Goal: Task Accomplishment & Management: Manage account settings

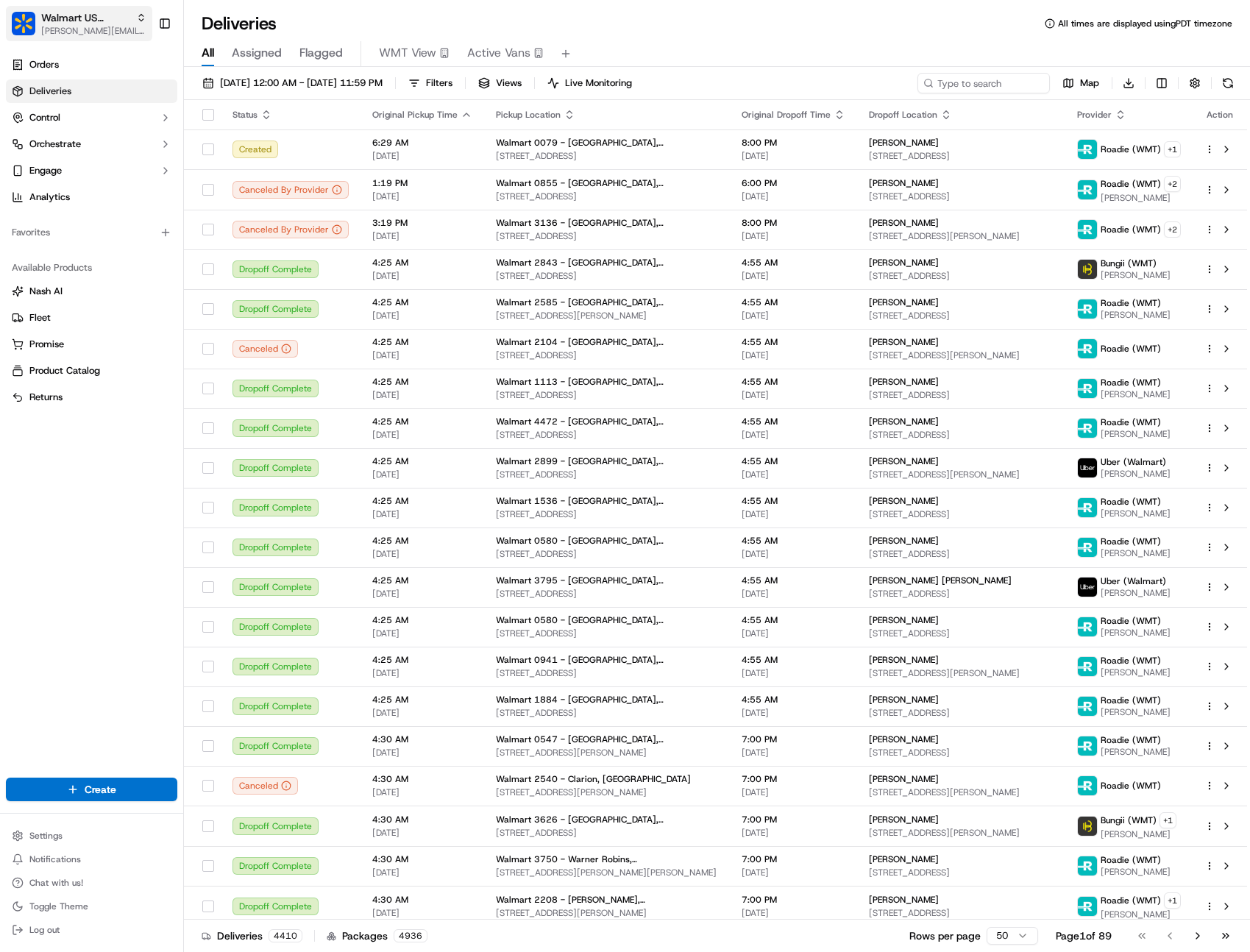
click at [113, 30] on span "[PERSON_NAME][EMAIL_ADDRESS][DOMAIN_NAME]" at bounding box center [93, 30] width 105 height 12
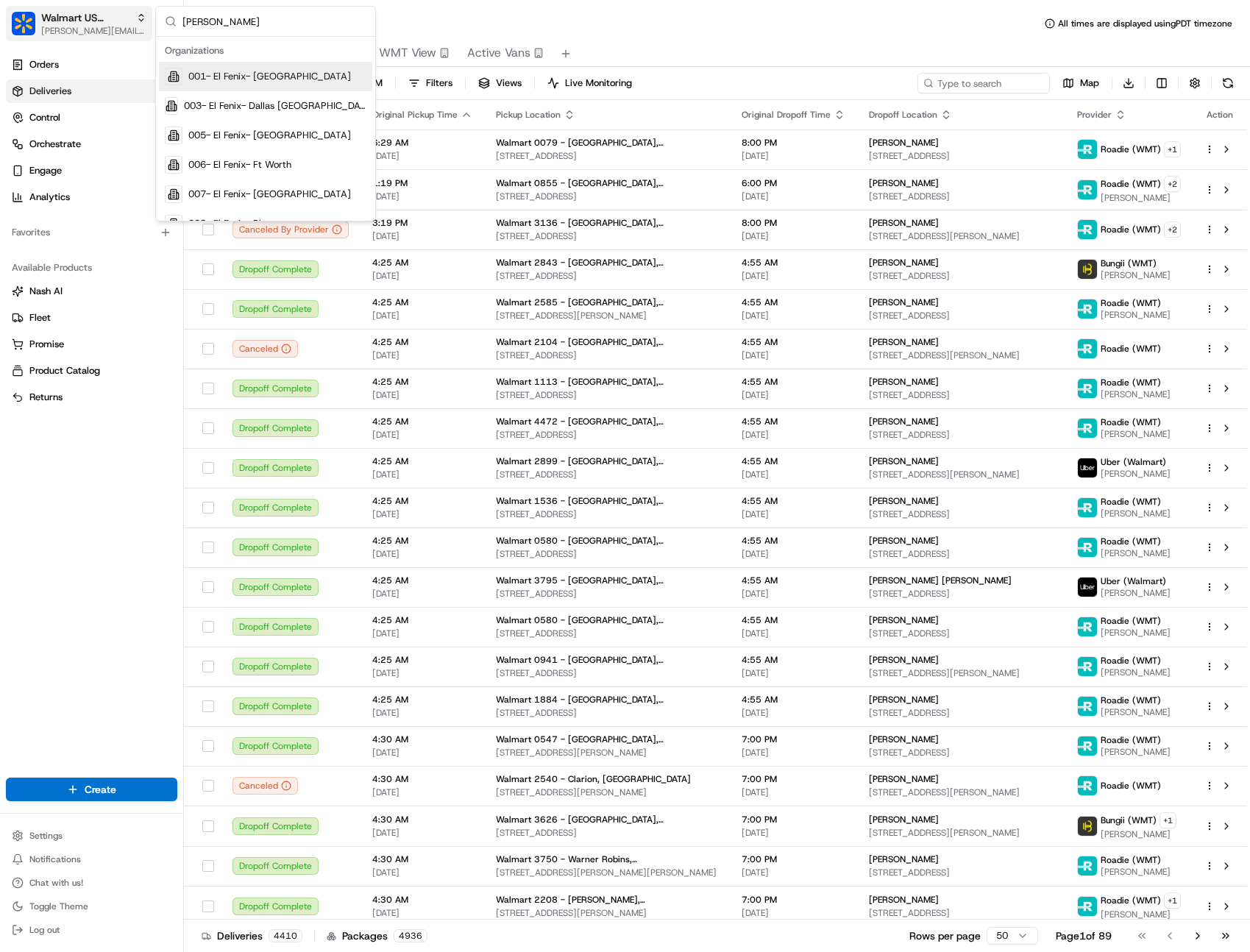
type input "sahre"
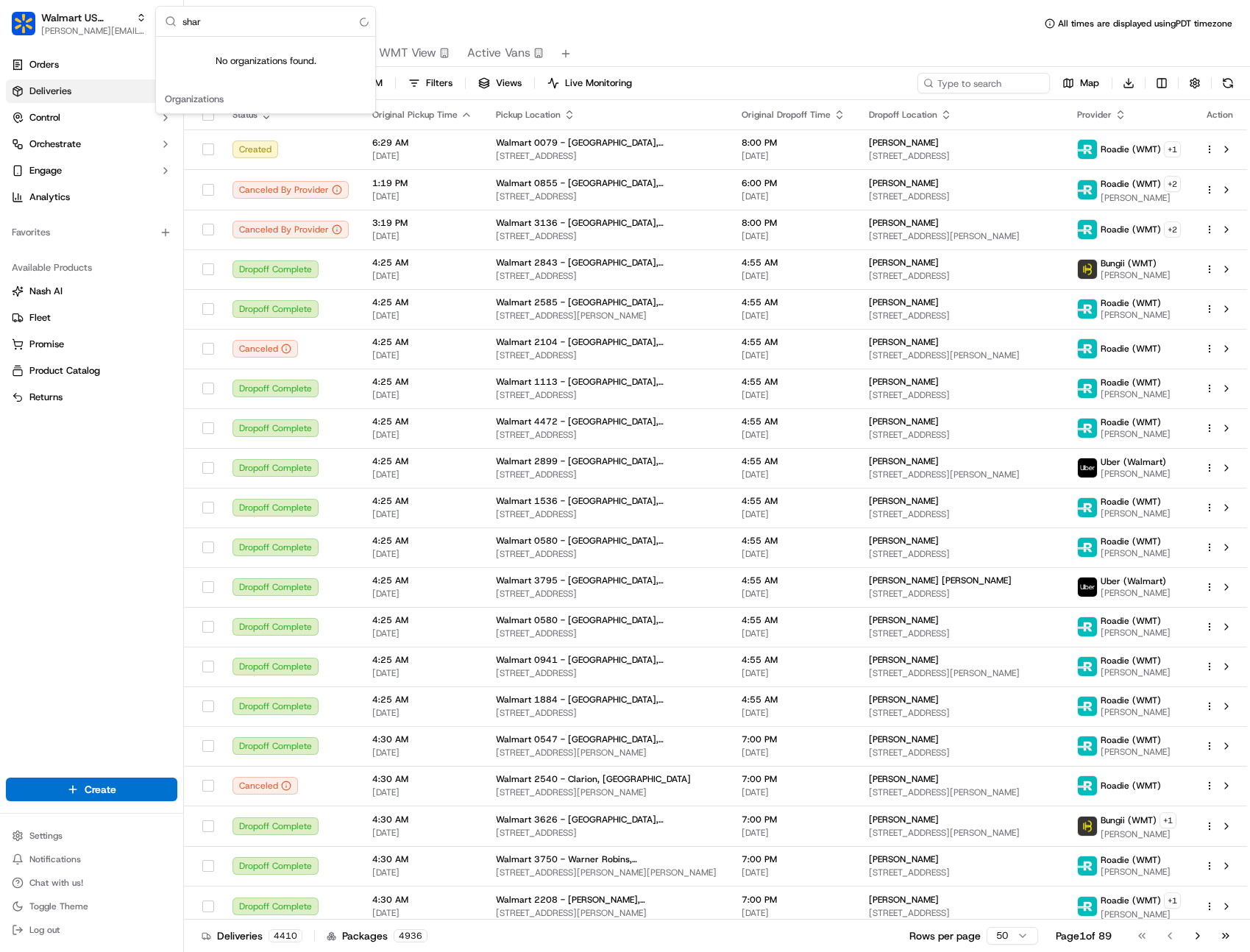
type input "share"
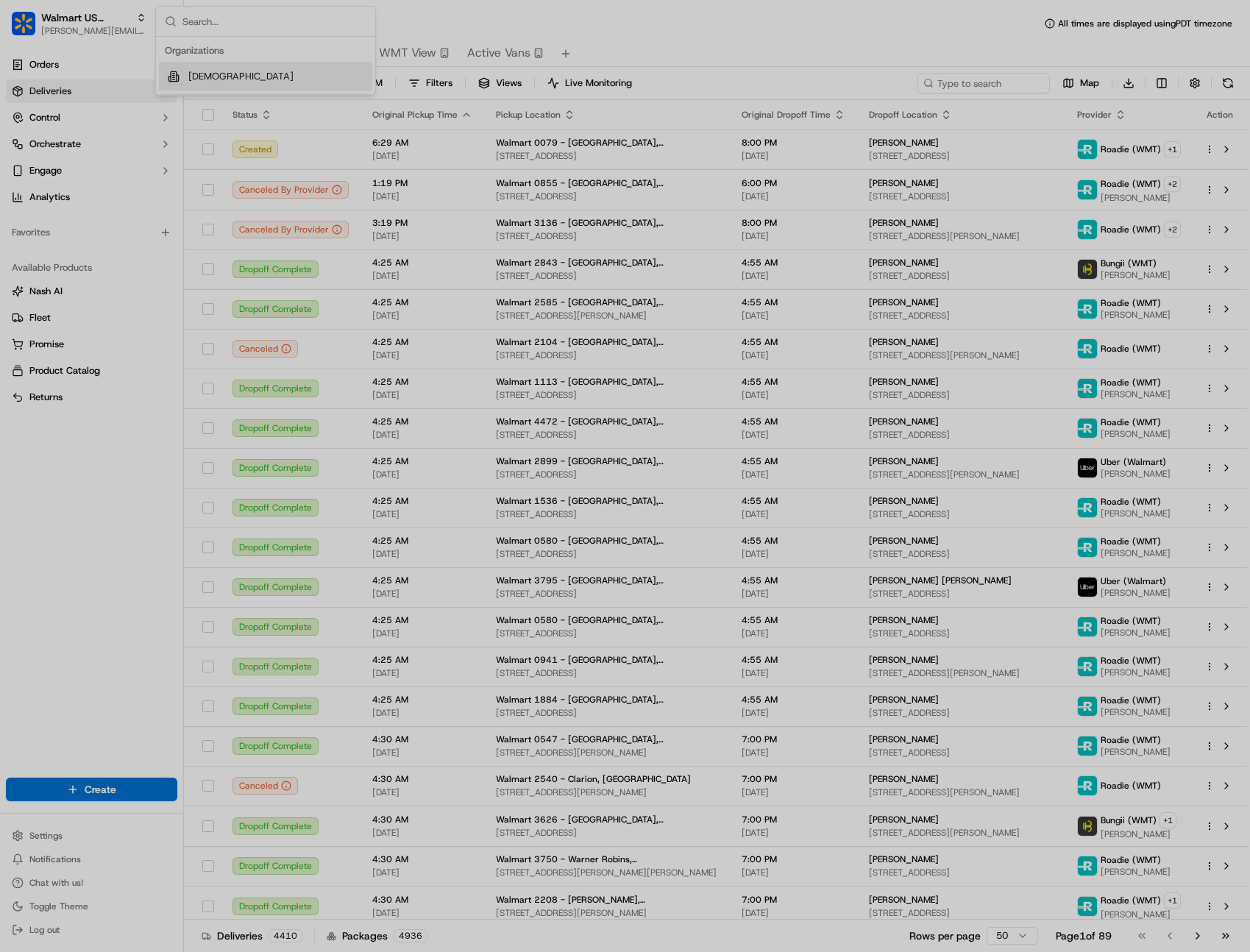
click at [202, 78] on div at bounding box center [625, 476] width 1250 height 952
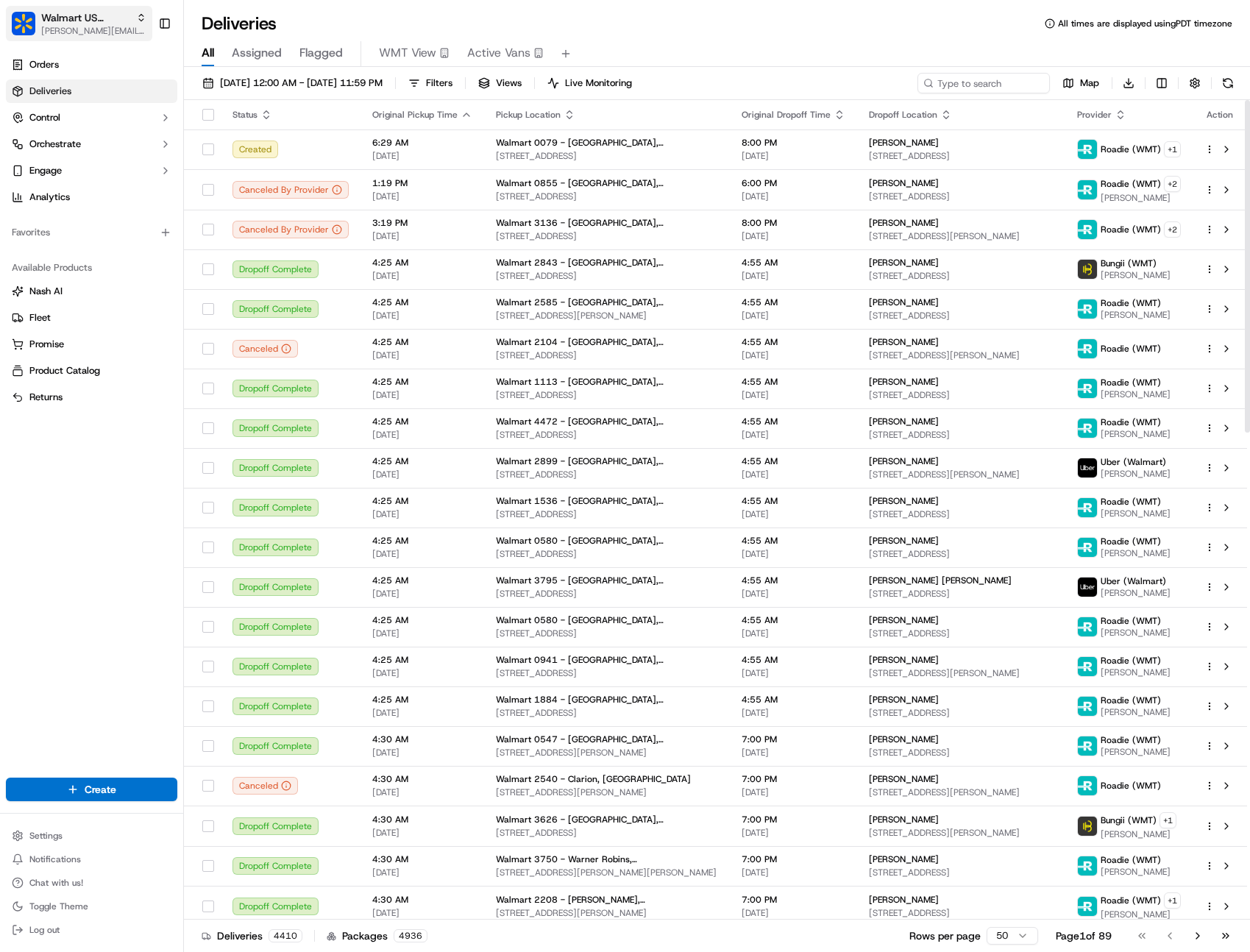
click at [127, 14] on span "Walmart US Stores" at bounding box center [85, 18] width 89 height 14
type input "share"
click at [212, 74] on span "[DEMOGRAPHIC_DATA]" at bounding box center [240, 76] width 105 height 14
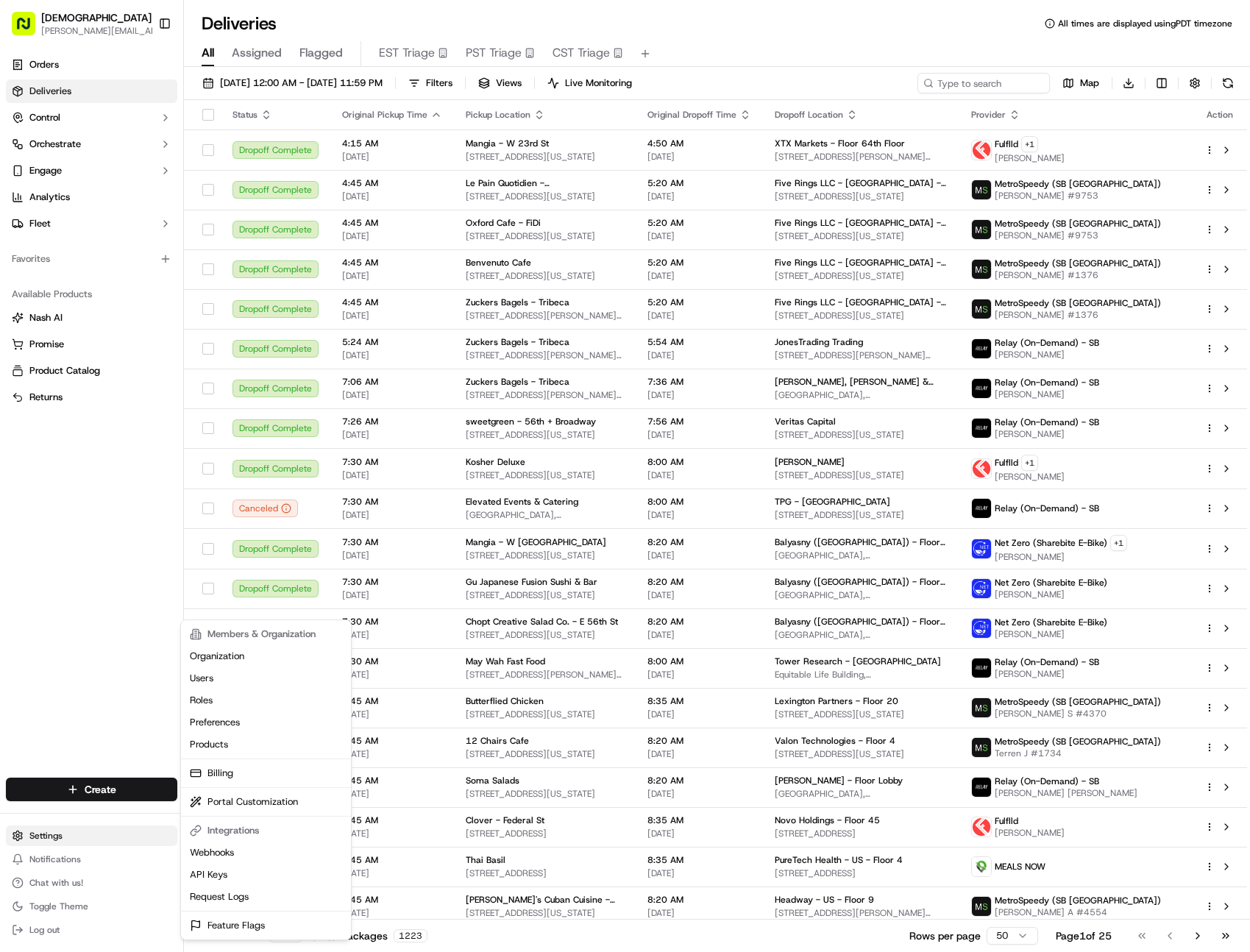
click at [51, 840] on html "Sharebite [PERSON_NAME][EMAIL_ADDRESS][DOMAIN_NAME] Toggle Sidebar Orders Deliv…" at bounding box center [625, 476] width 1250 height 952
click at [232, 771] on link "Billing" at bounding box center [266, 773] width 164 height 22
